Goal: Task Accomplishment & Management: Complete application form

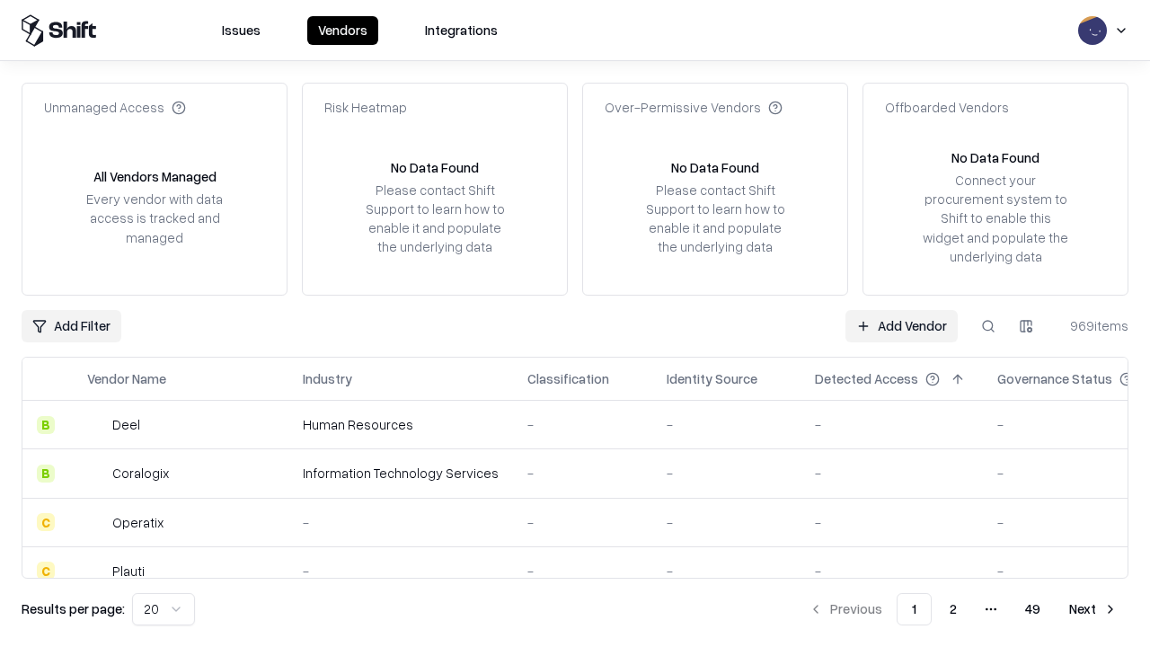
click at [901, 325] on link "Add Vendor" at bounding box center [901, 326] width 112 height 32
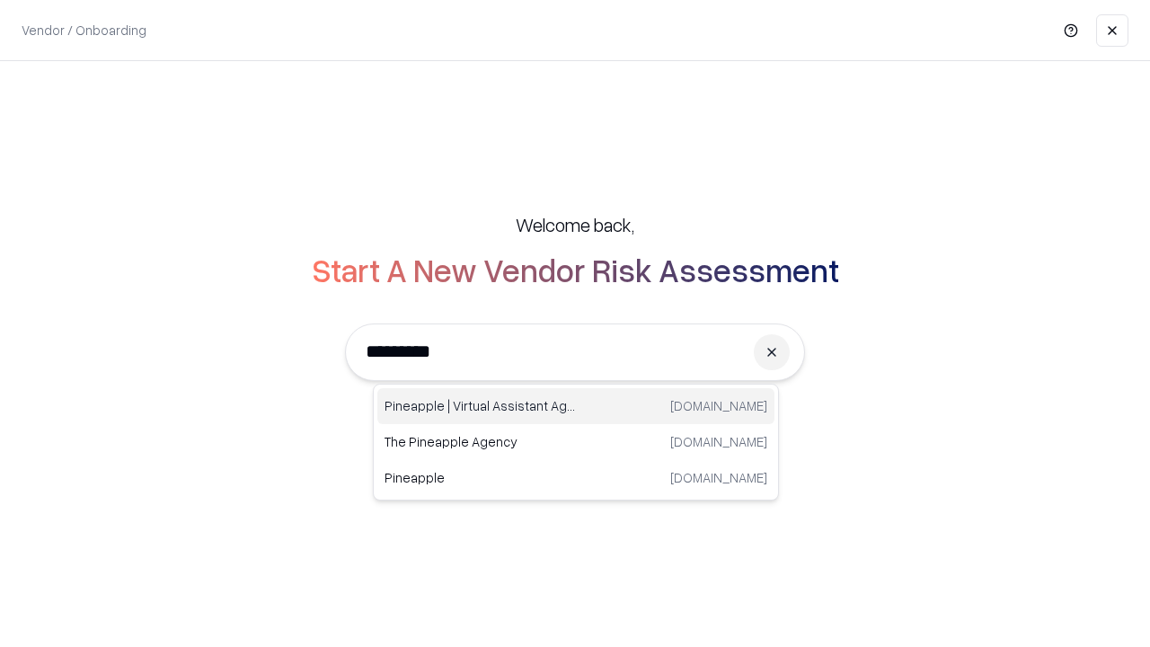
click at [576, 406] on div "Pineapple | Virtual Assistant Agency [DOMAIN_NAME]" at bounding box center [575, 406] width 397 height 36
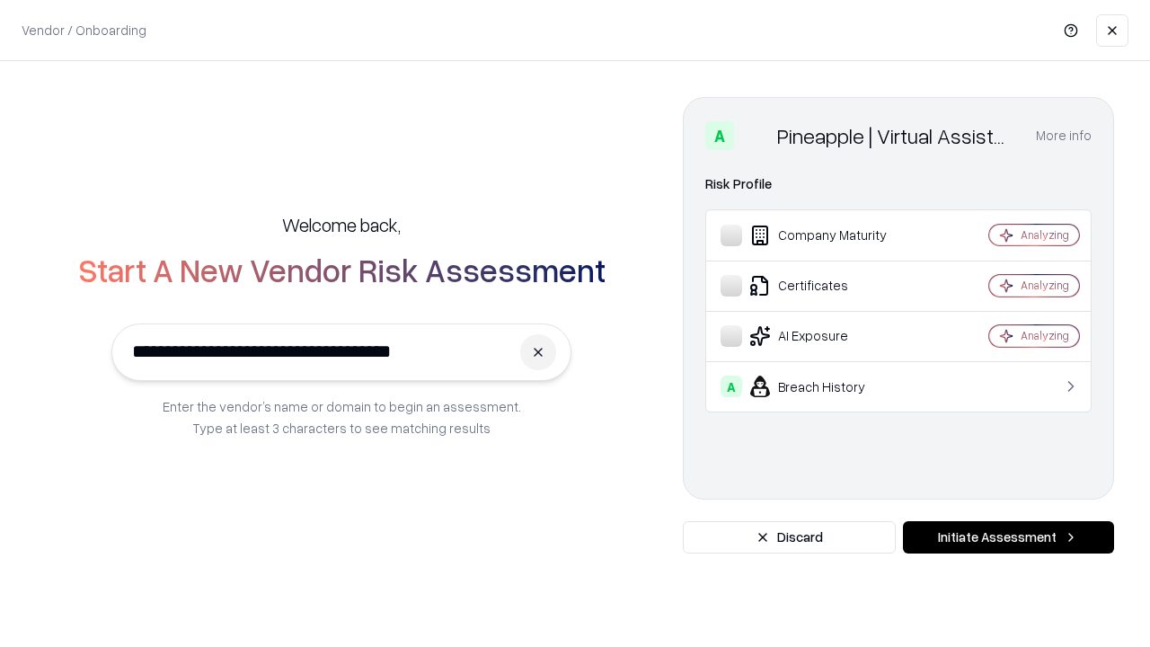
type input "**********"
click at [1008, 537] on button "Initiate Assessment" at bounding box center [1008, 537] width 211 height 32
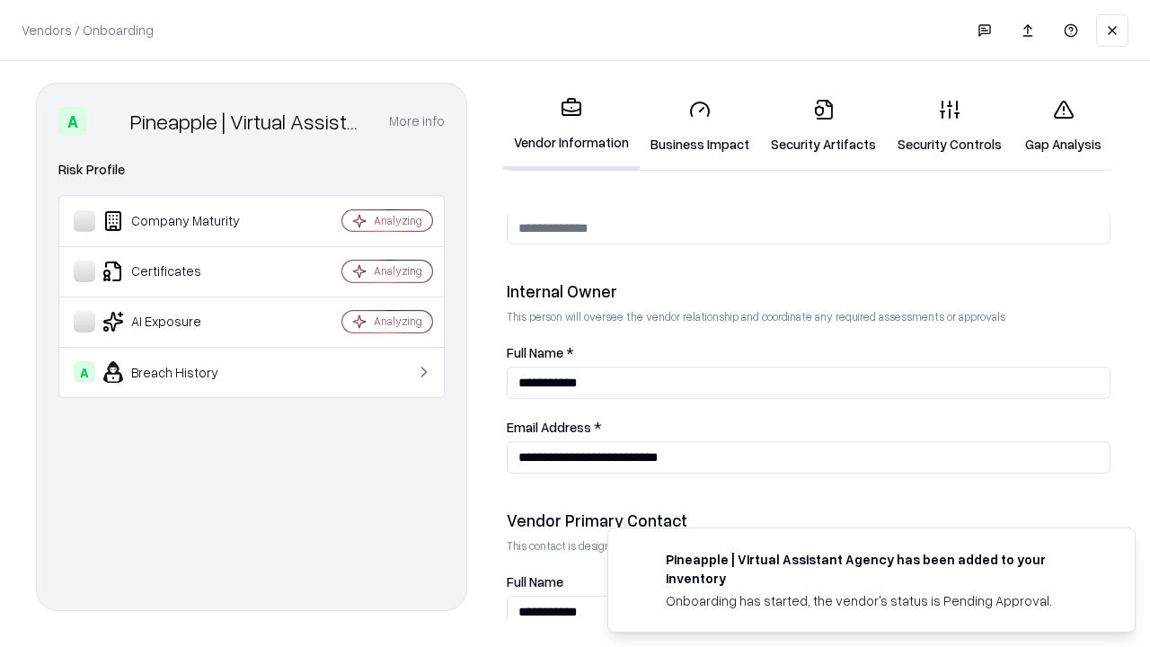
scroll to position [931, 0]
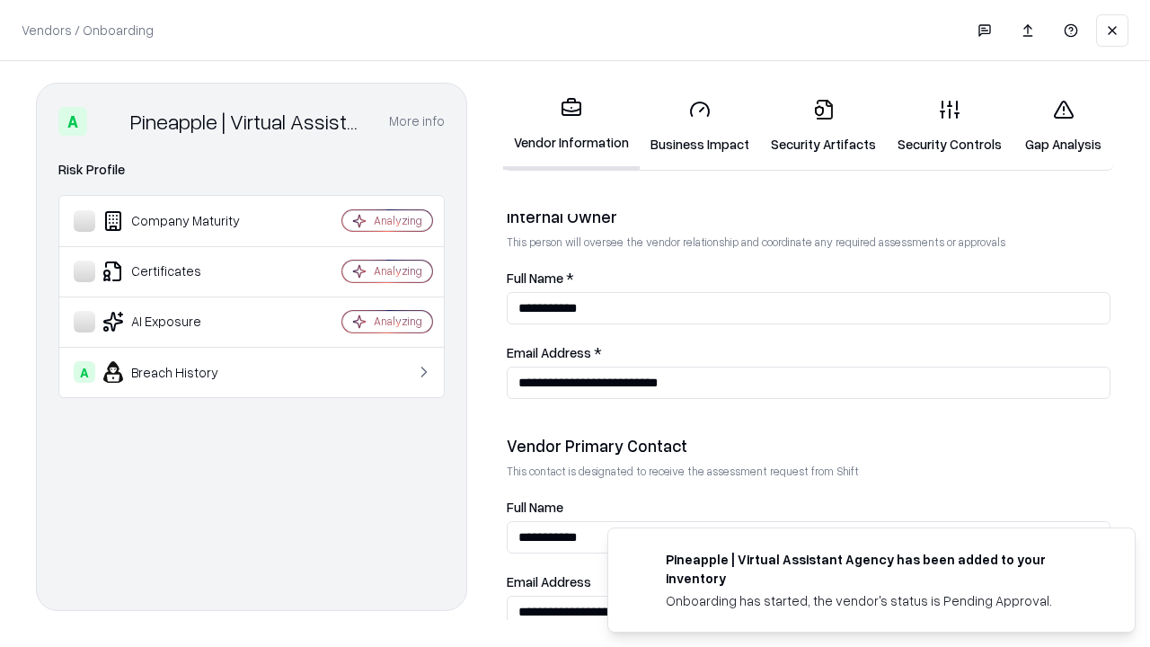
click at [700, 126] on link "Business Impact" at bounding box center [700, 126] width 120 height 84
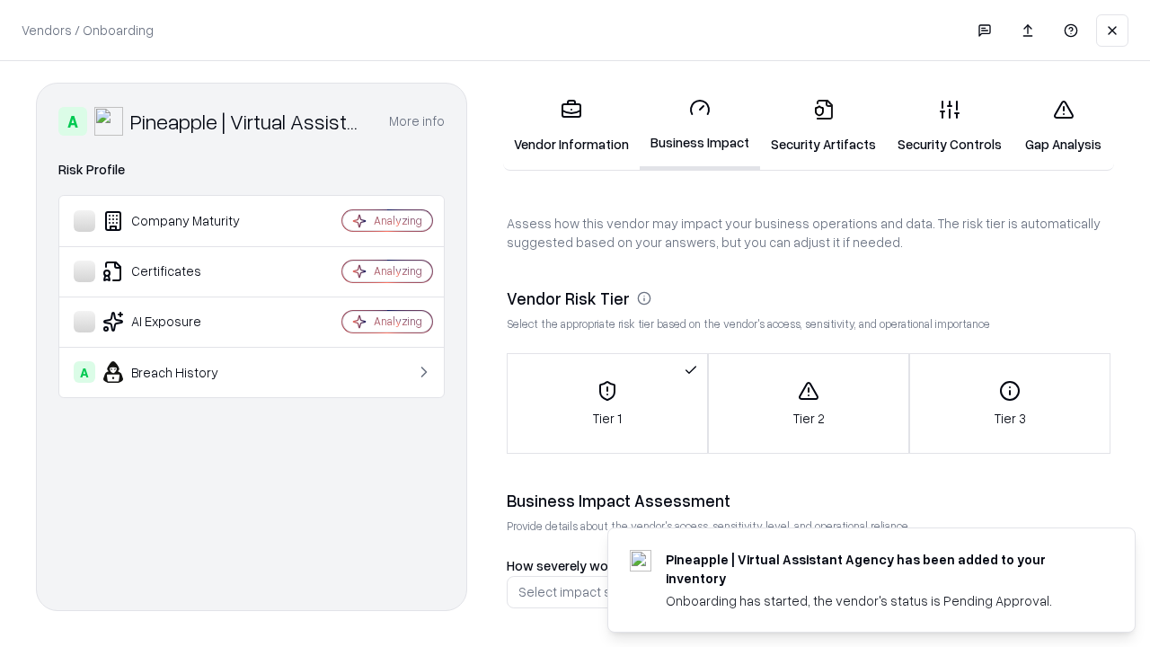
click at [1063, 126] on link "Gap Analysis" at bounding box center [1063, 126] width 102 height 84
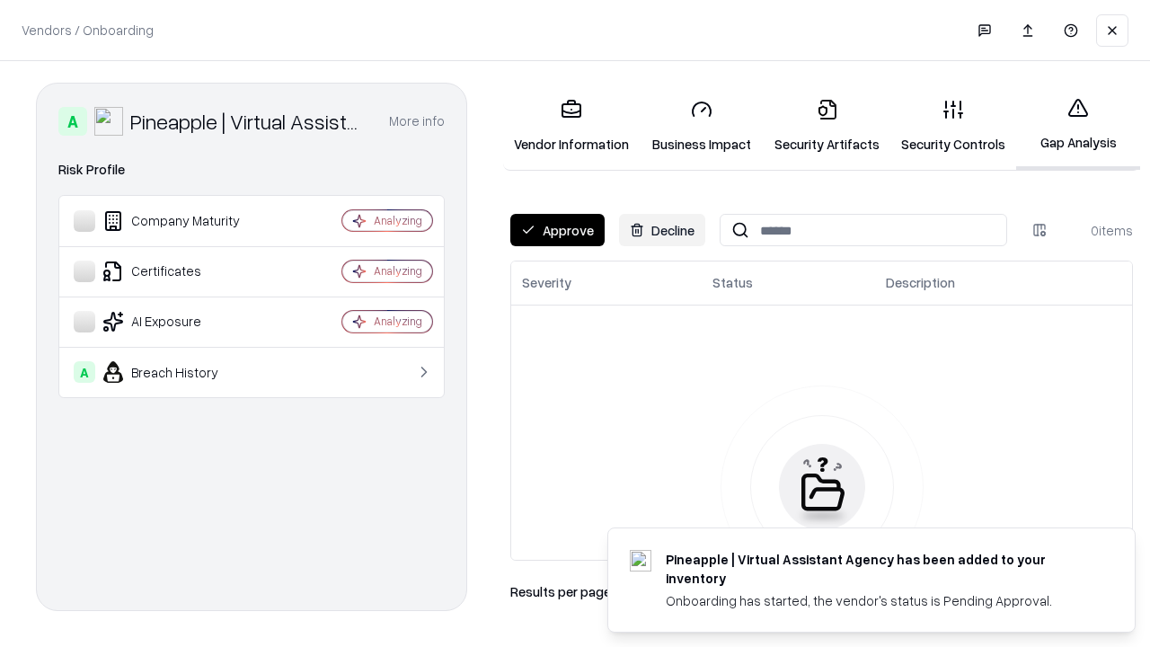
click at [557, 230] on button "Approve" at bounding box center [557, 230] width 94 height 32
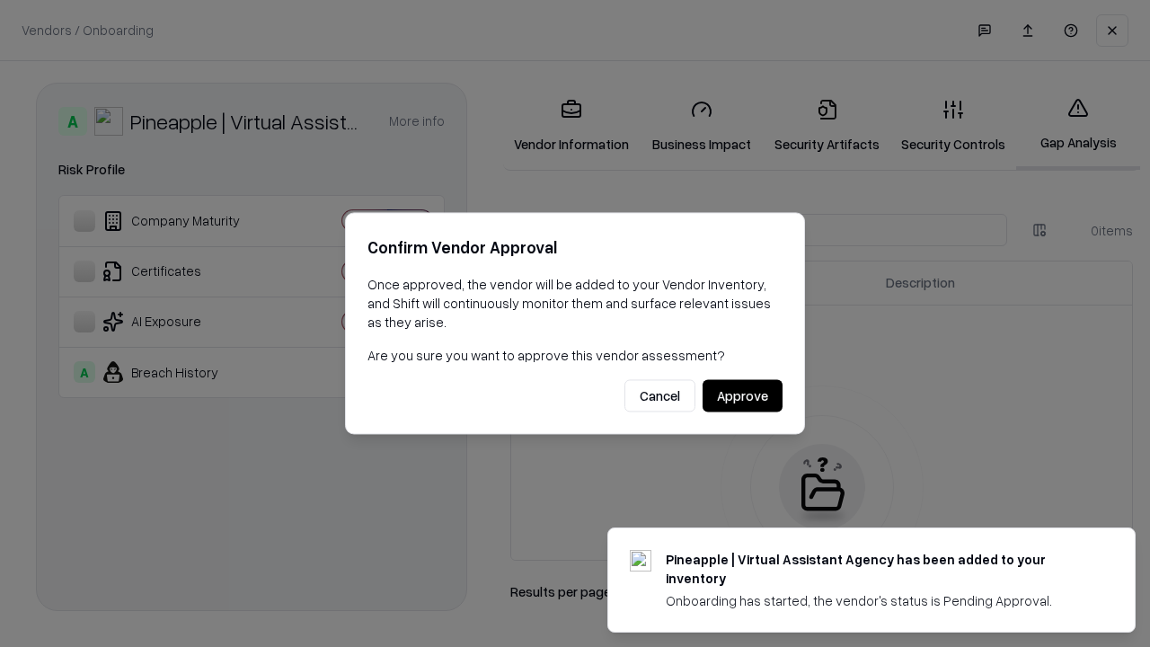
click at [742, 395] on button "Approve" at bounding box center [742, 396] width 80 height 32
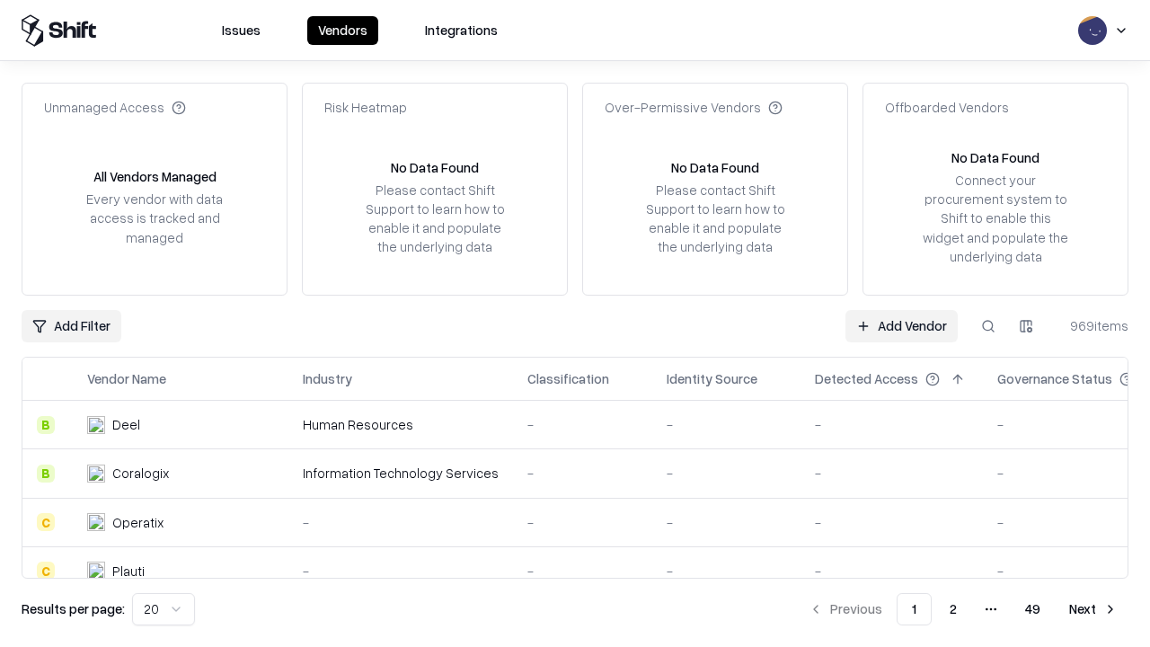
type input "**********"
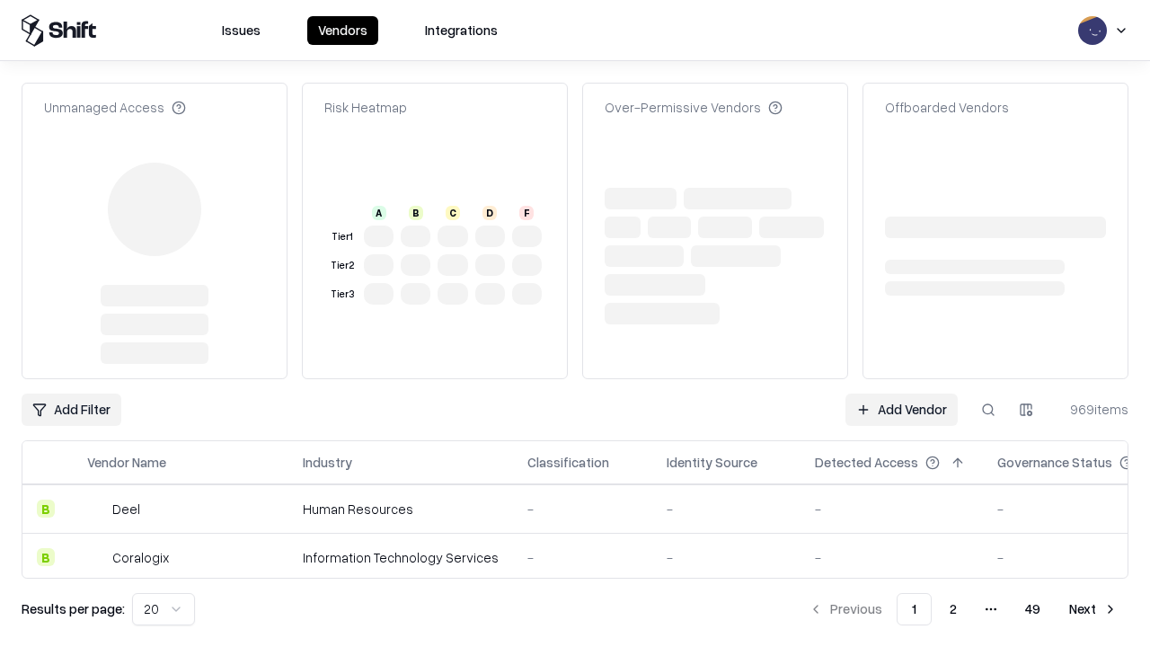
click at [901, 393] on link "Add Vendor" at bounding box center [901, 409] width 112 height 32
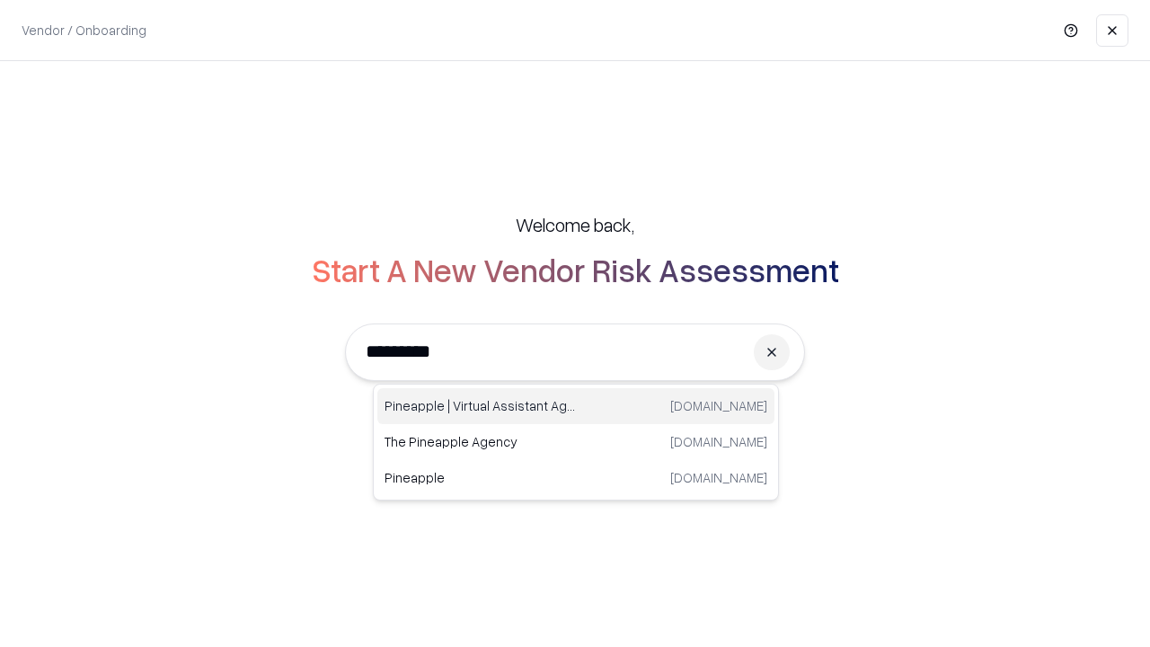
click at [576, 406] on div "Pineapple | Virtual Assistant Agency [DOMAIN_NAME]" at bounding box center [575, 406] width 397 height 36
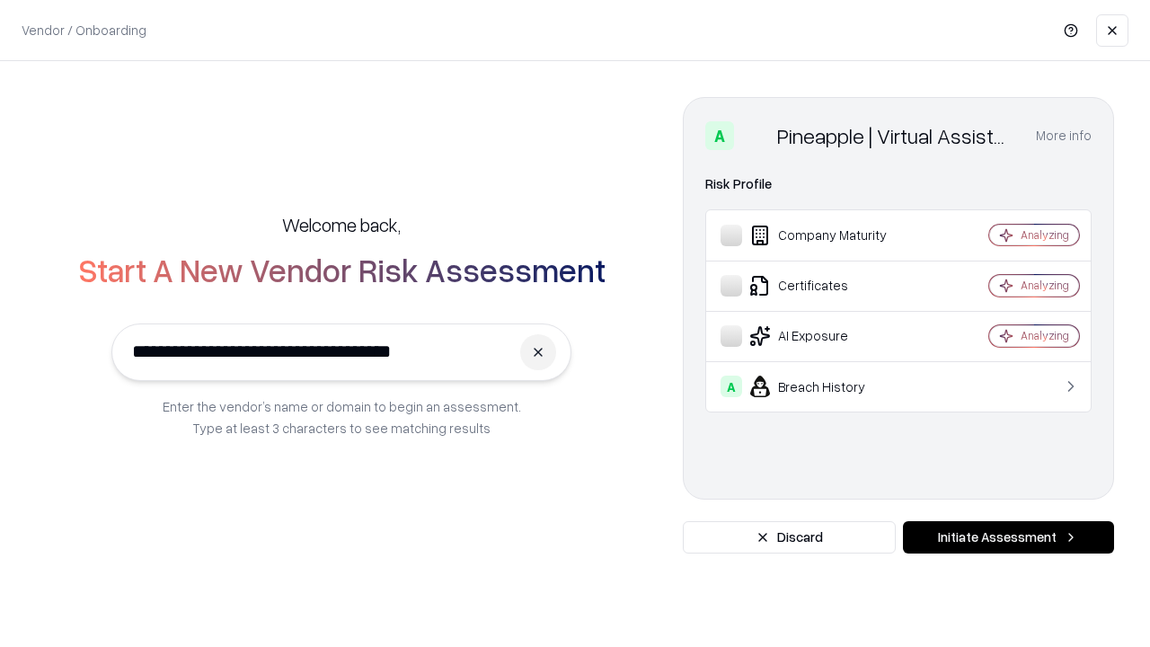
type input "**********"
click at [1008, 537] on button "Initiate Assessment" at bounding box center [1008, 537] width 211 height 32
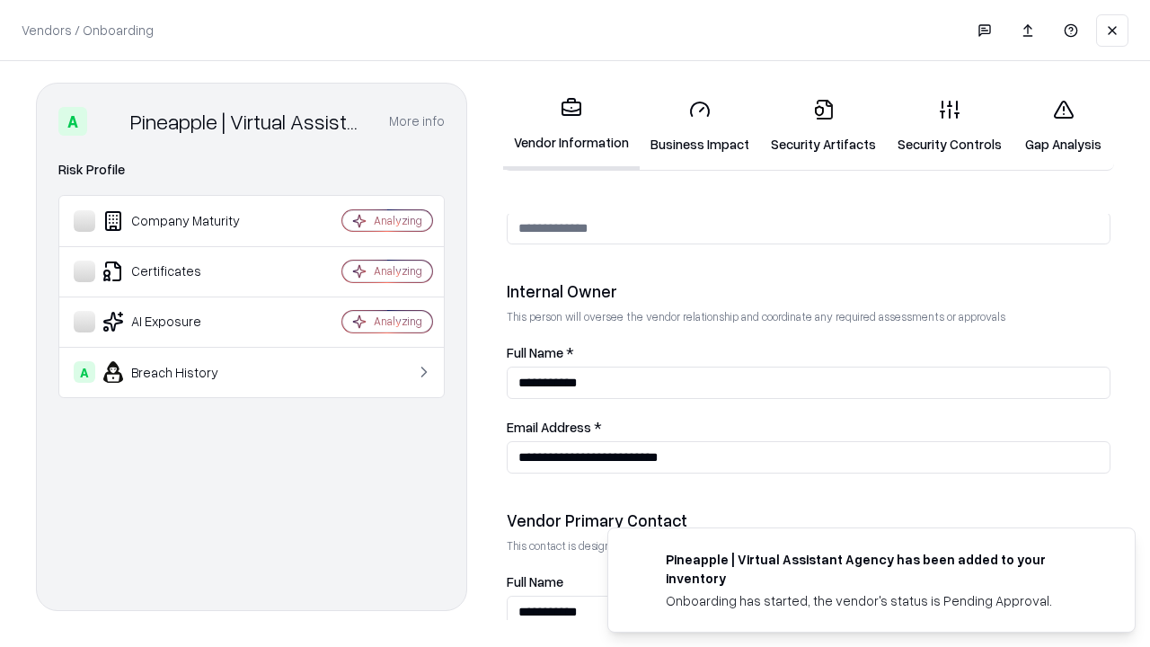
scroll to position [931, 0]
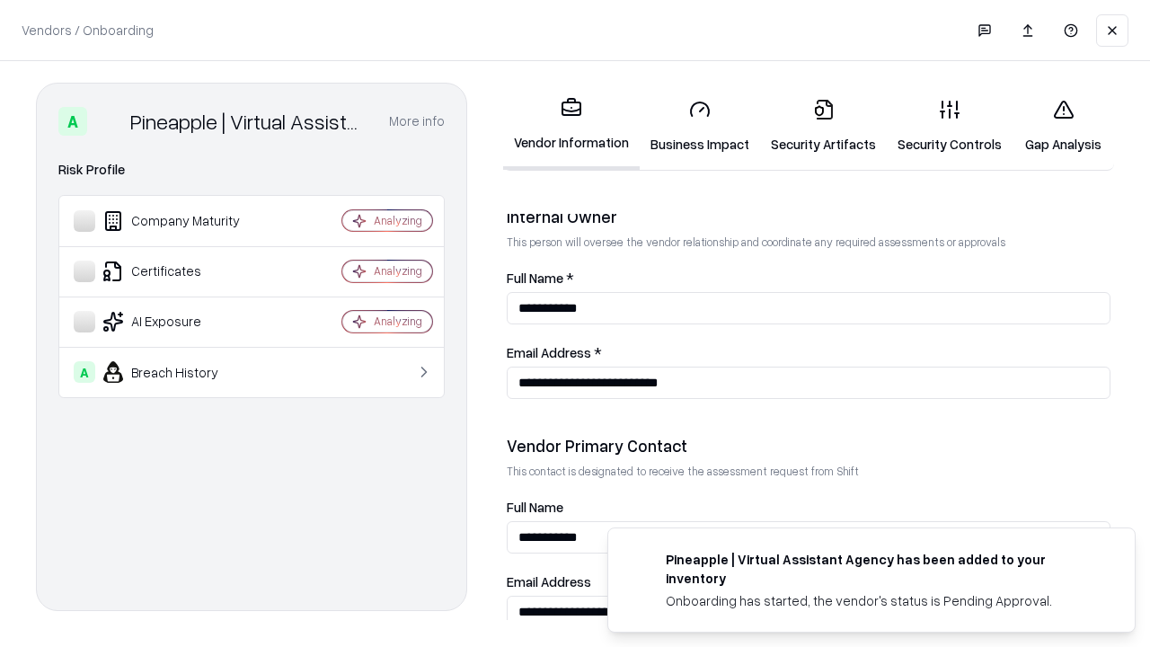
click at [1063, 126] on link "Gap Analysis" at bounding box center [1063, 126] width 102 height 84
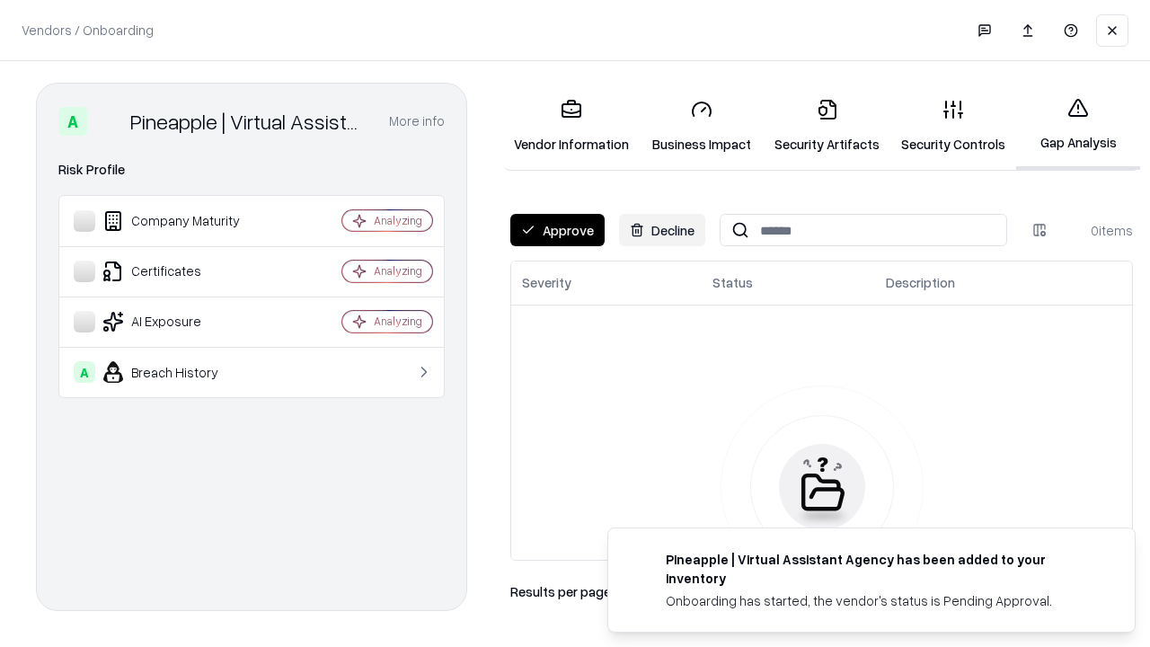
click at [557, 230] on button "Approve" at bounding box center [557, 230] width 94 height 32
